Goal: Task Accomplishment & Management: Use online tool/utility

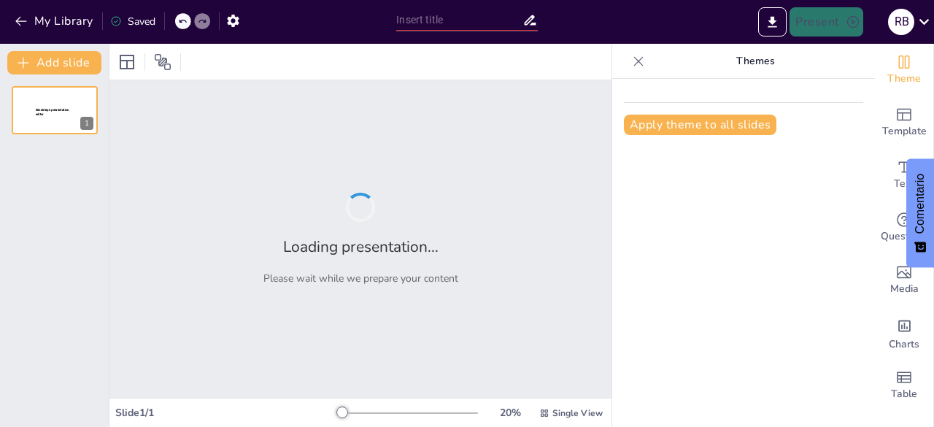
type input "Estrategias Docentes para Fomentar la Empatía en el Aula"
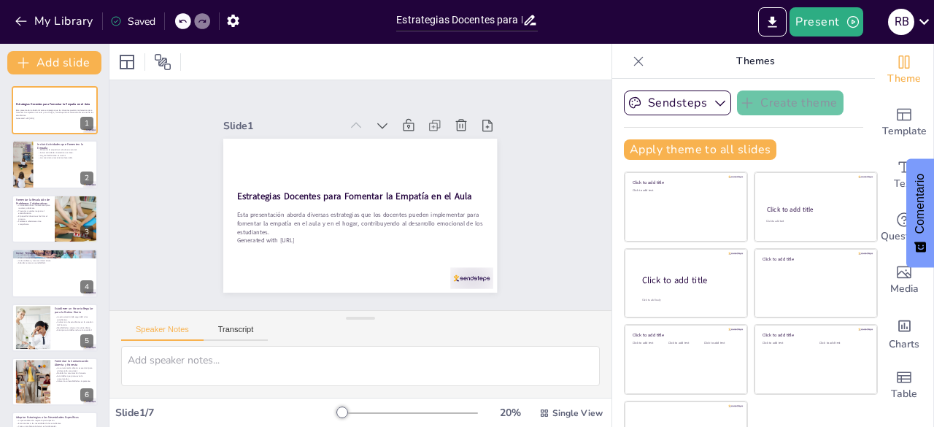
click at [420, 69] on div at bounding box center [360, 62] width 502 height 36
click at [825, 20] on button "Present" at bounding box center [825, 21] width 73 height 29
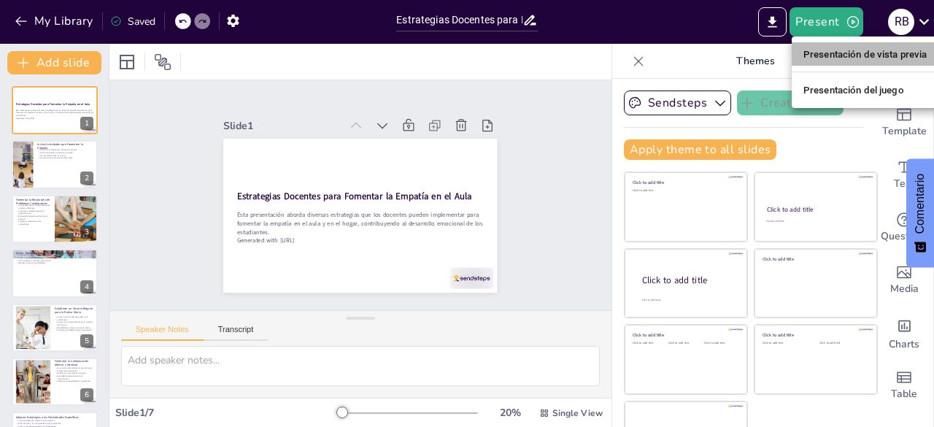
click at [848, 58] on font "Presentación de vista previa" at bounding box center [865, 54] width 124 height 11
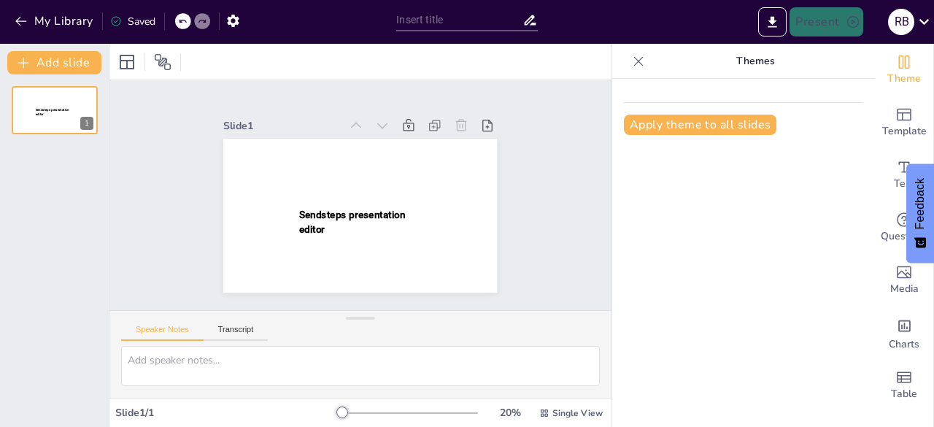
type input "Estrategias Docentes para Fomentar la Empatía en el Aula"
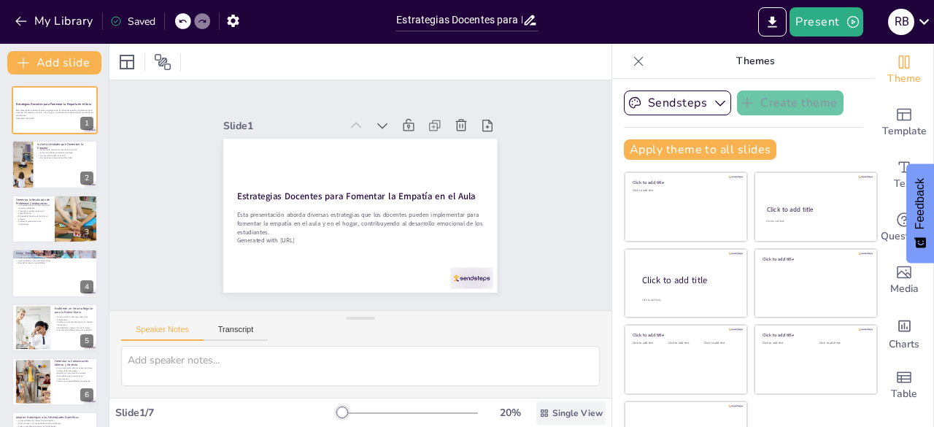
click at [536, 412] on div "Single View" at bounding box center [570, 412] width 69 height 23
click at [557, 422] on div "Single View" at bounding box center [570, 412] width 69 height 23
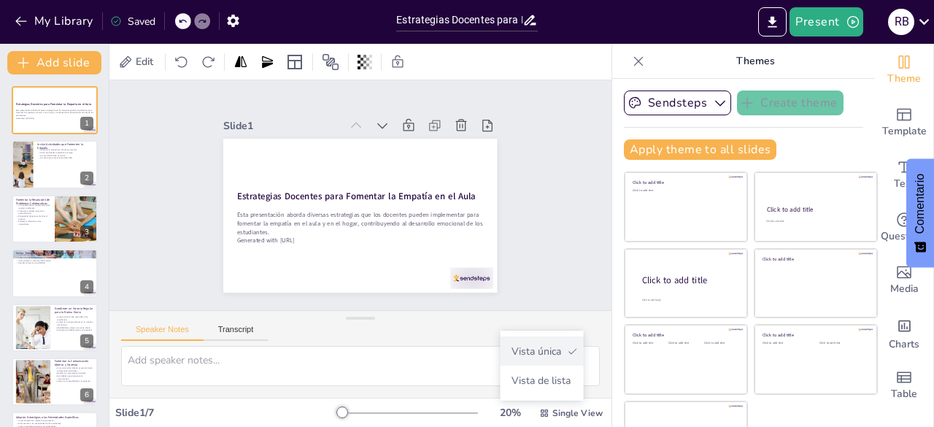
click at [522, 351] on font "Vista única" at bounding box center [536, 351] width 50 height 14
click at [542, 420] on div "Single View" at bounding box center [570, 412] width 69 height 23
click at [549, 387] on div "Vista de lista" at bounding box center [541, 380] width 83 height 29
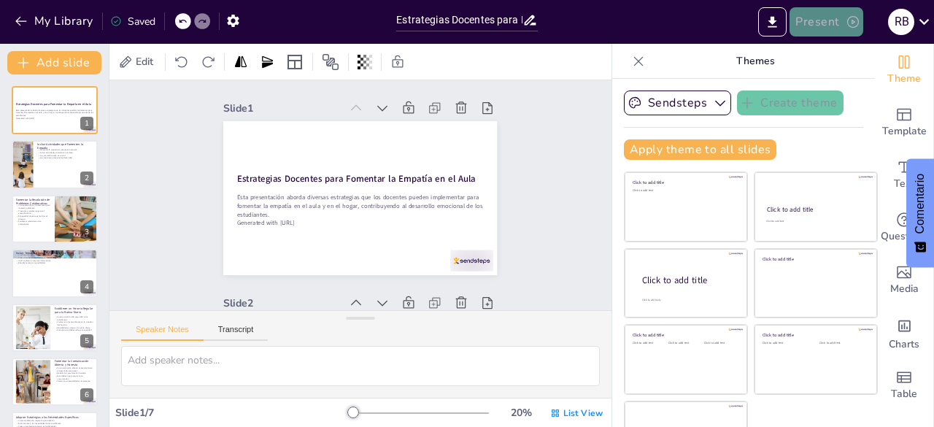
click at [821, 31] on button "Present" at bounding box center [825, 21] width 73 height 29
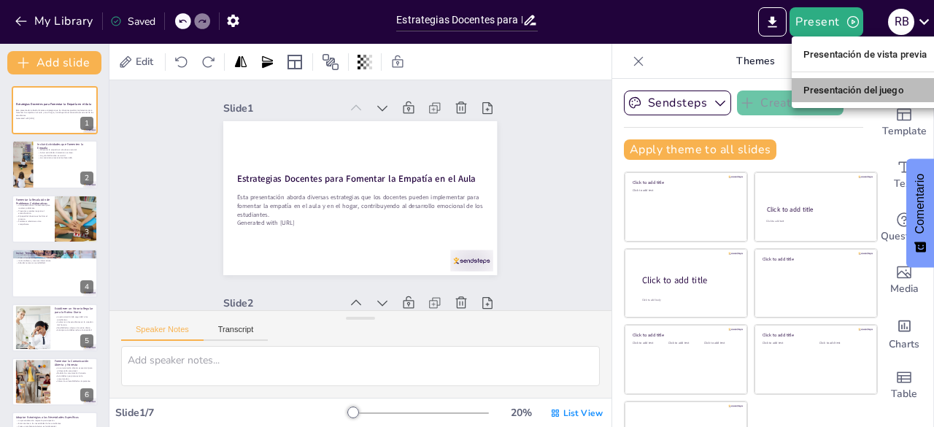
click at [826, 91] on font "Presentación del juego" at bounding box center [853, 90] width 101 height 11
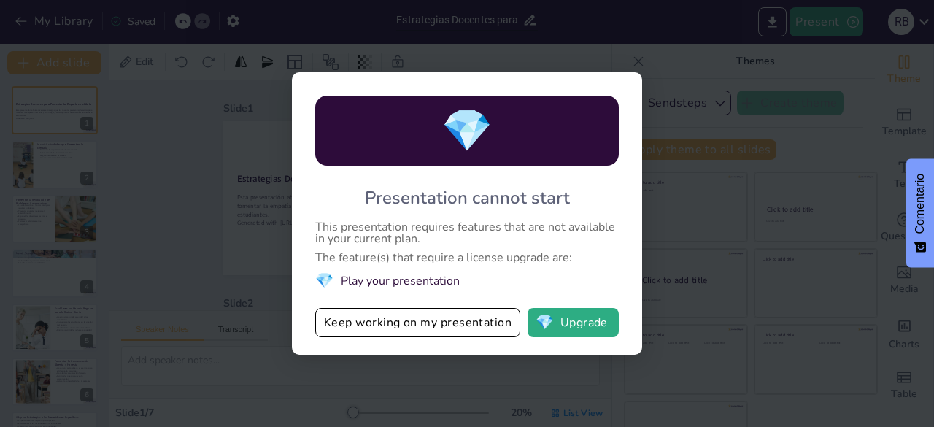
click at [571, 302] on div "💎 Presentation cannot start This presentation requires features that are not av…" at bounding box center [467, 213] width 350 height 282
click at [571, 323] on button "💎 Upgrade" at bounding box center [573, 322] width 91 height 29
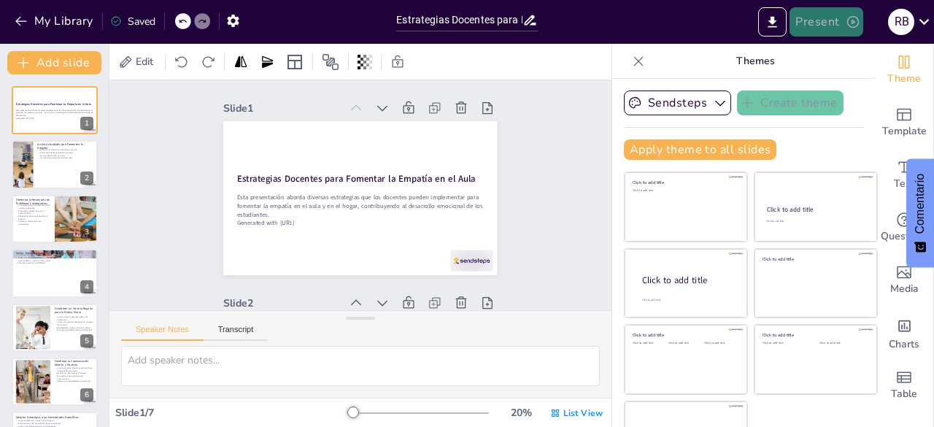
click at [810, 17] on button "Present" at bounding box center [825, 21] width 73 height 29
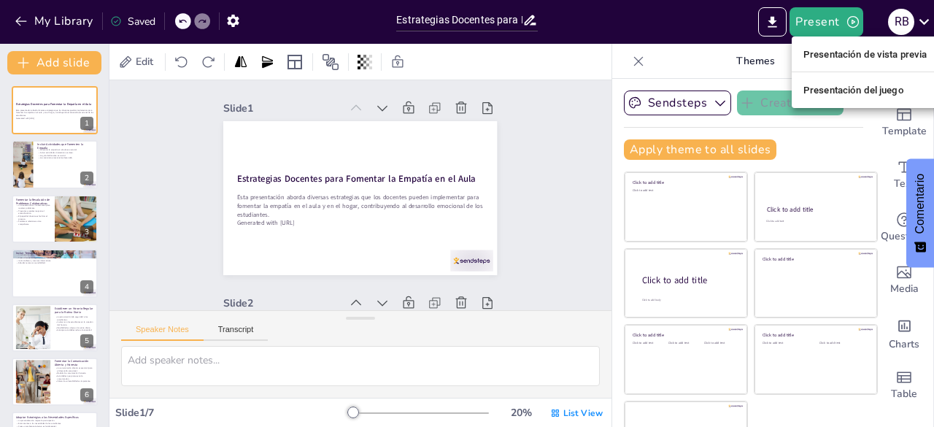
click at [874, 53] on font "Presentación de vista previa" at bounding box center [865, 54] width 124 height 11
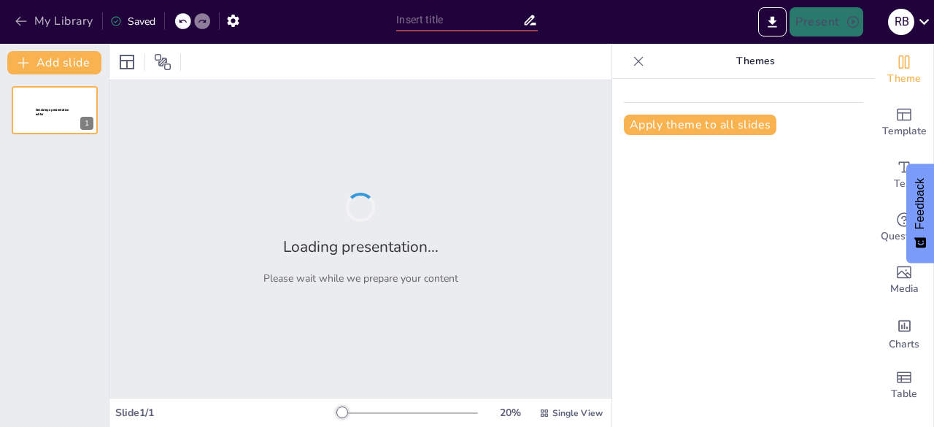
type input "Estrategias Docentes para Fomentar la Empatía en el Aula"
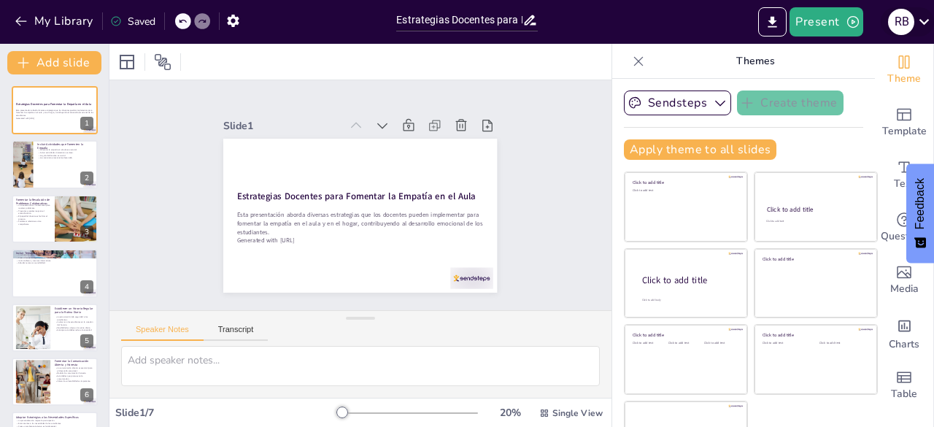
click at [927, 20] on icon at bounding box center [924, 22] width 10 height 6
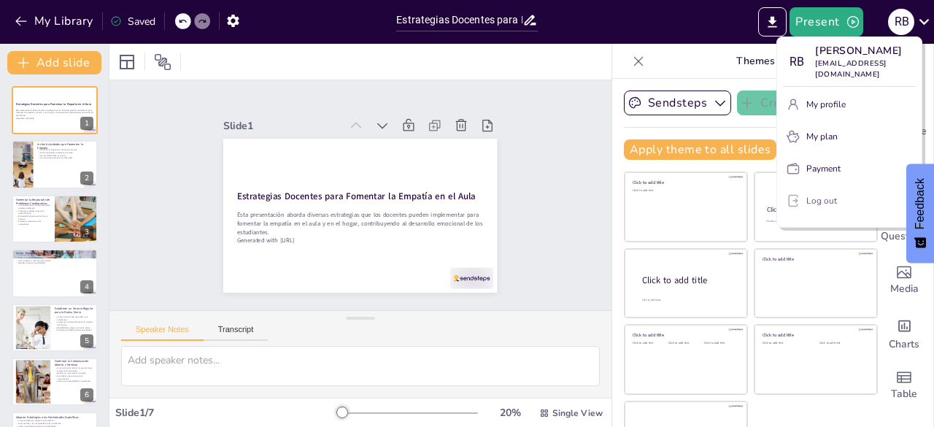
click at [836, 193] on button "Log out" at bounding box center [849, 200] width 133 height 23
